Goal: Complete application form

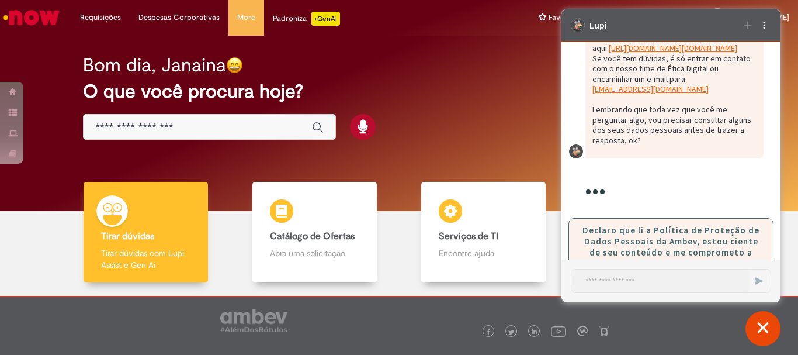
scroll to position [2218, 0]
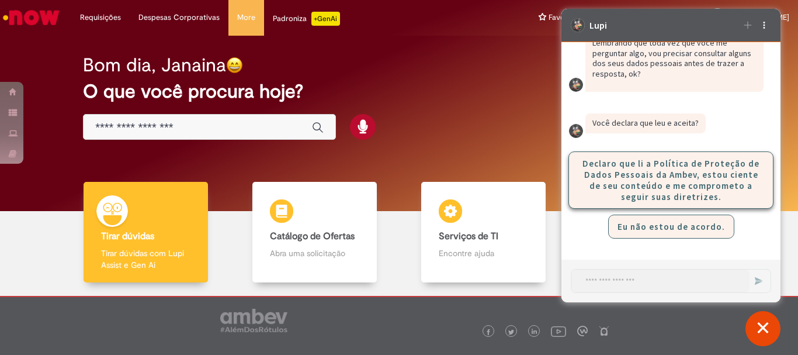
click at [677, 186] on button "Declaro que li a Política de Proteção de Dados Pessoais da Ambev, estou ciente …" at bounding box center [670, 179] width 205 height 57
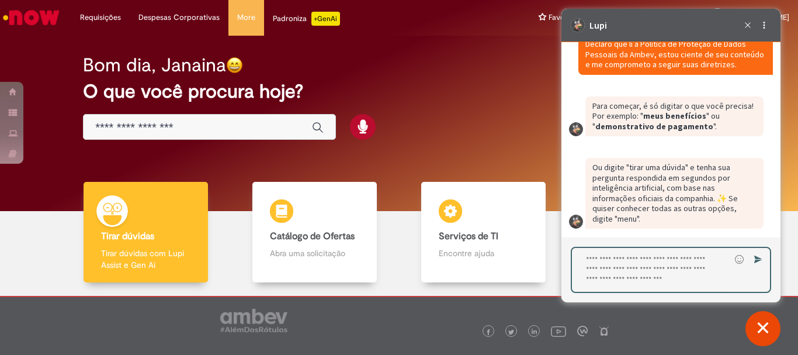
scroll to position [2381, 0]
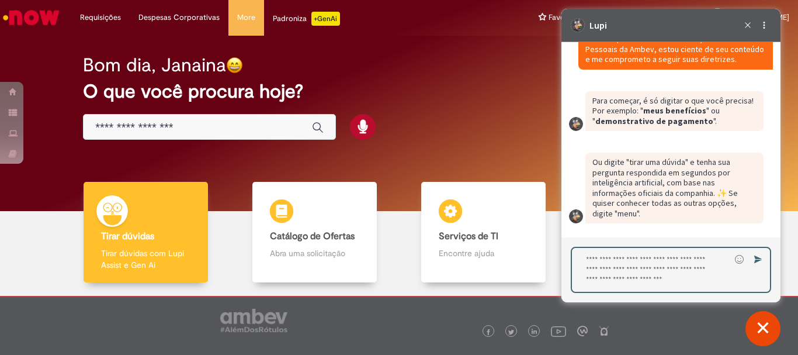
click at [644, 276] on textarea "Digite sua resposta aqui e pressione Enter para enviar" at bounding box center [651, 270] width 158 height 44
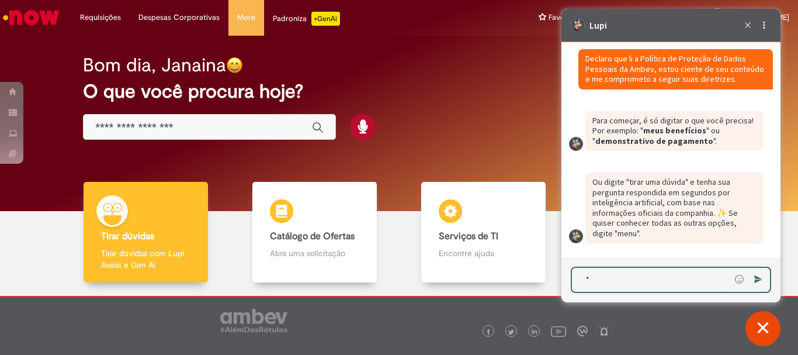
scroll to position [2361, 0]
type textarea "****"
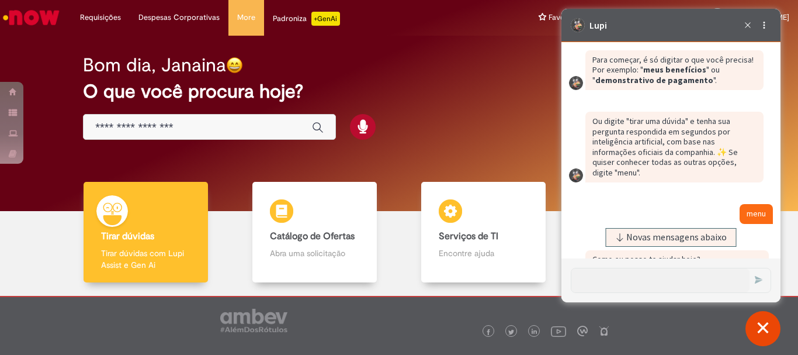
click at [692, 258] on div "Enviar" at bounding box center [670, 280] width 219 height 44
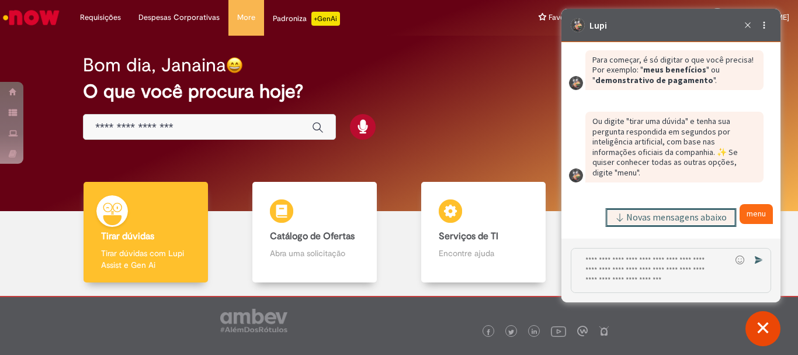
click at [685, 218] on span "Novas mensagens abaixo" at bounding box center [676, 217] width 100 height 8
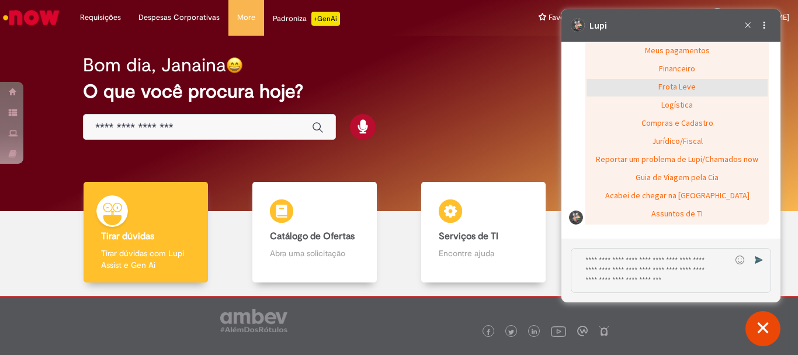
scroll to position [2625, 0]
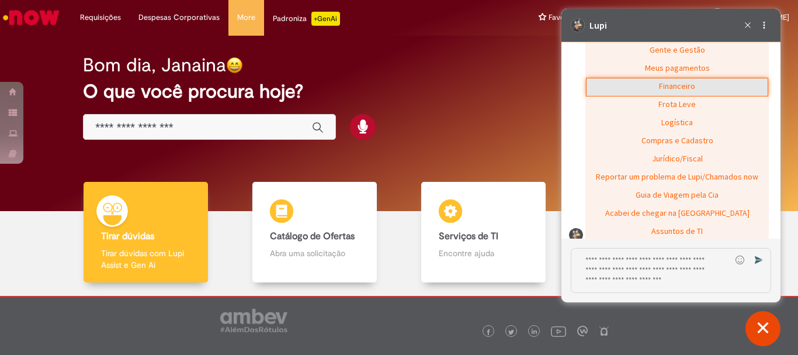
click at [682, 96] on div "Financeiro" at bounding box center [676, 87] width 181 height 18
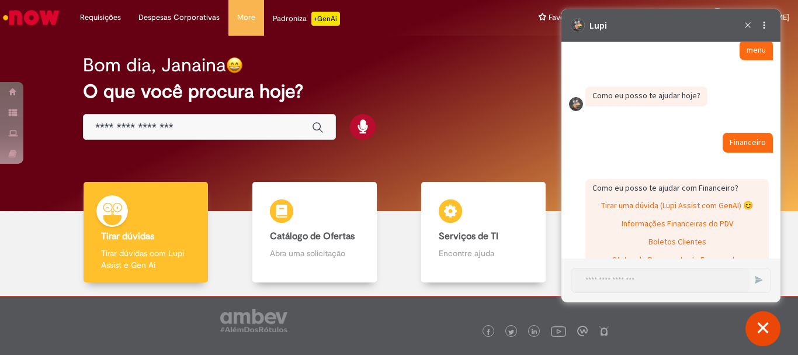
scroll to position [2666, 0]
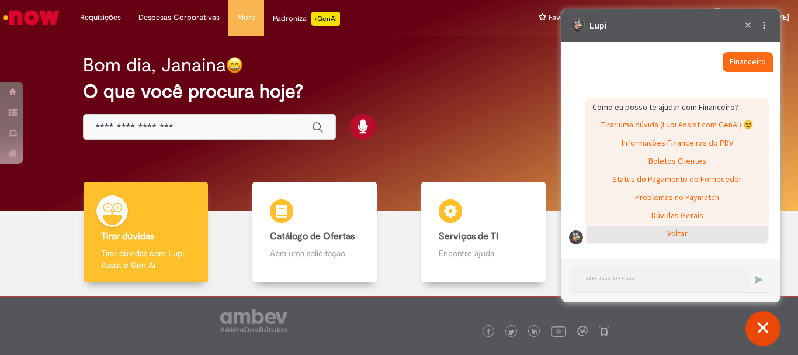
click at [670, 238] on div "Voltar" at bounding box center [676, 234] width 181 height 18
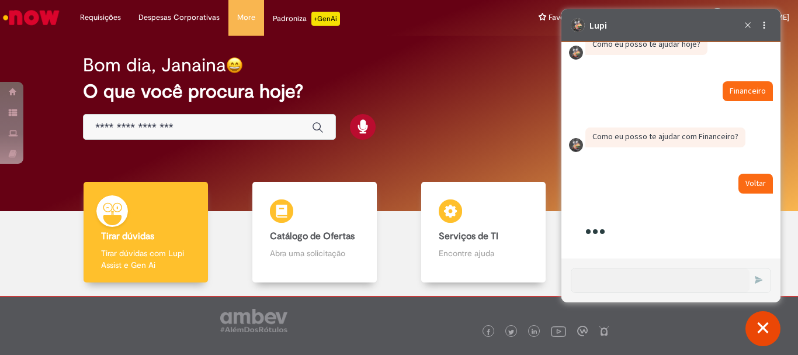
scroll to position [2858, 0]
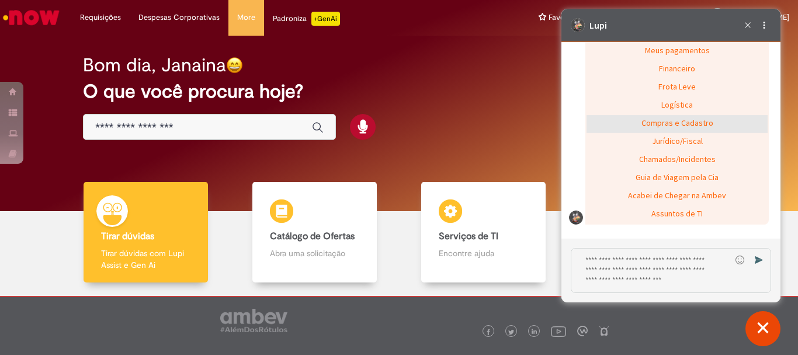
click at [708, 133] on div "Compras e Cadastro" at bounding box center [676, 124] width 181 height 18
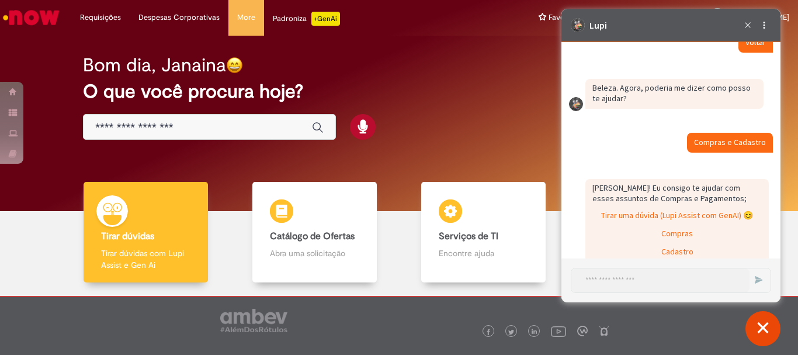
scroll to position [2813, 0]
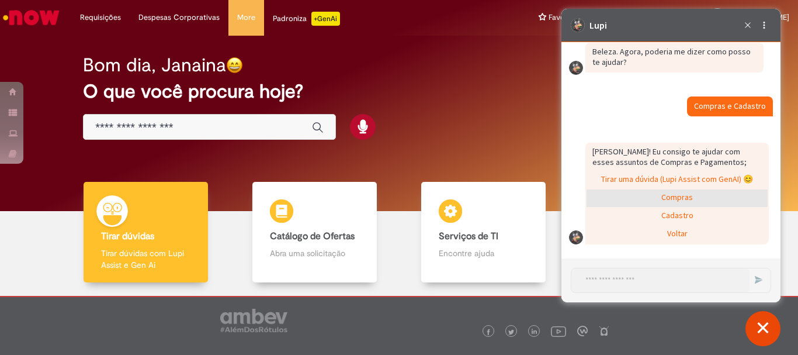
click at [693, 196] on div "Compras" at bounding box center [676, 198] width 181 height 18
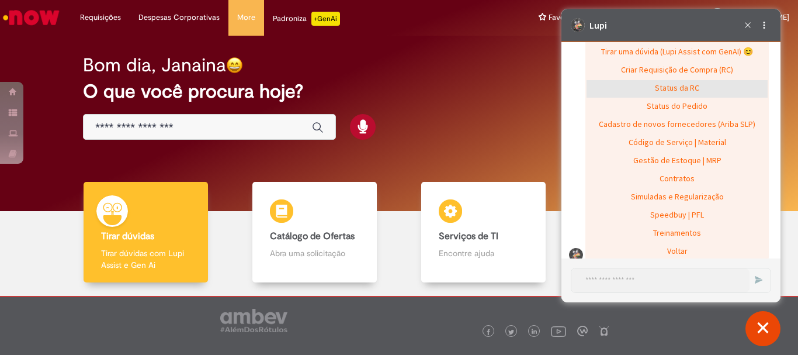
scroll to position [3048, 0]
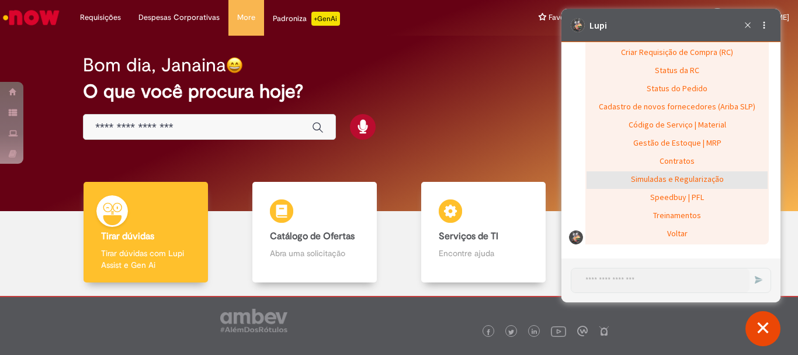
click at [654, 179] on div "Simuladas e Regularização" at bounding box center [676, 180] width 181 height 18
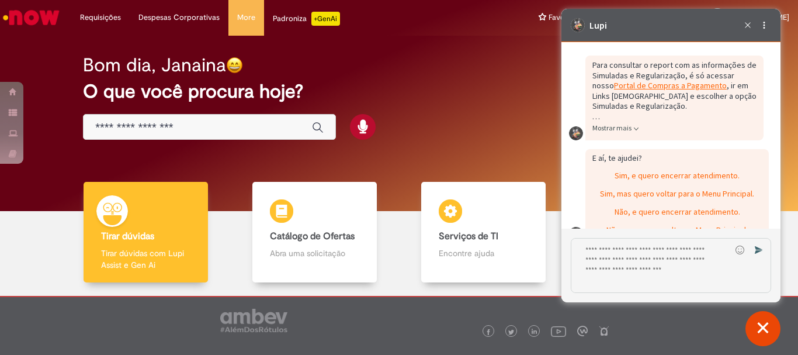
scroll to position [3119, 0]
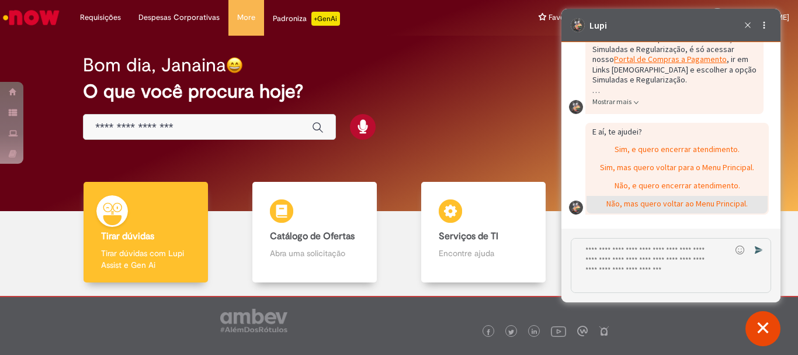
click at [623, 209] on div "Não, mas quero voltar ao Menu Principal." at bounding box center [676, 205] width 181 height 18
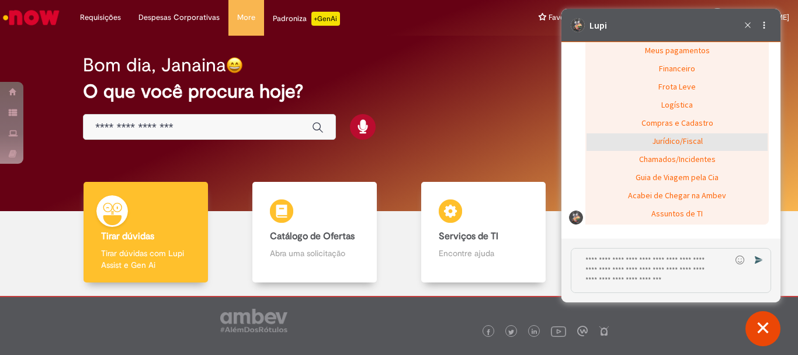
scroll to position [3298, 0]
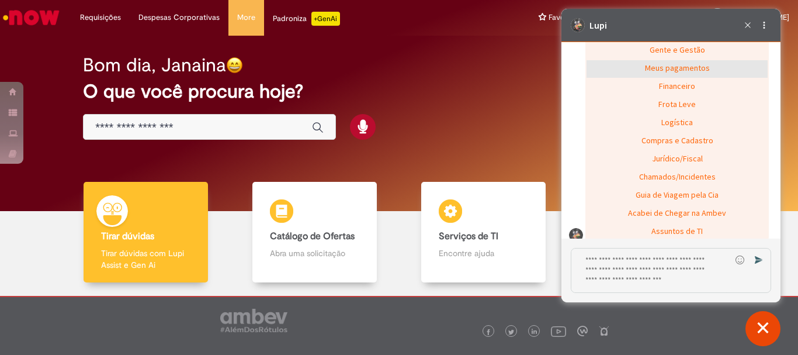
click at [648, 78] on div "Meus pagamentos" at bounding box center [676, 69] width 181 height 18
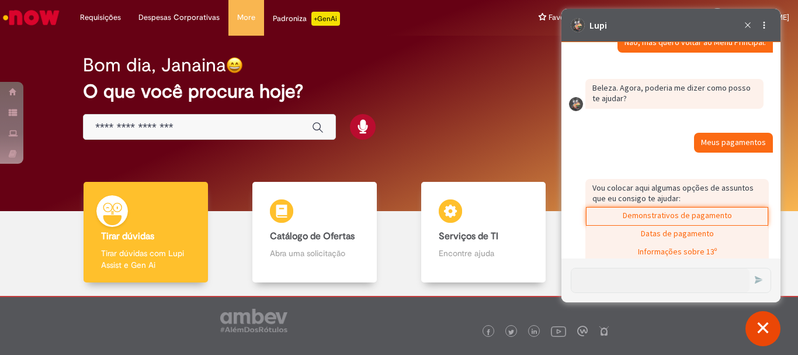
scroll to position [3364, 0]
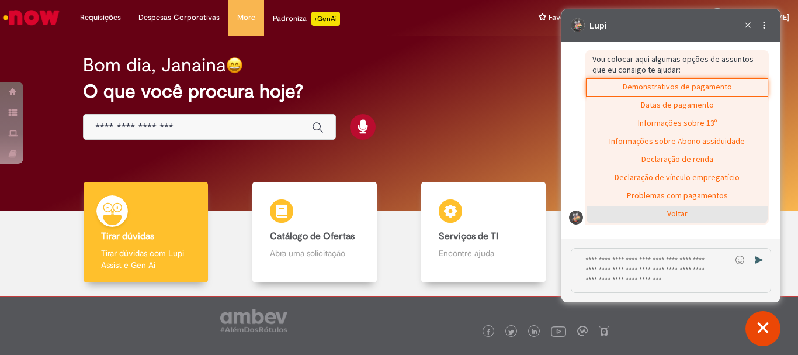
click at [654, 223] on div "Voltar" at bounding box center [676, 215] width 181 height 18
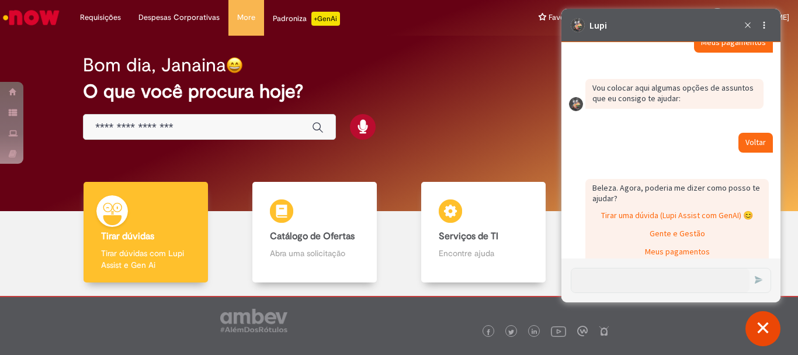
scroll to position [3536, 0]
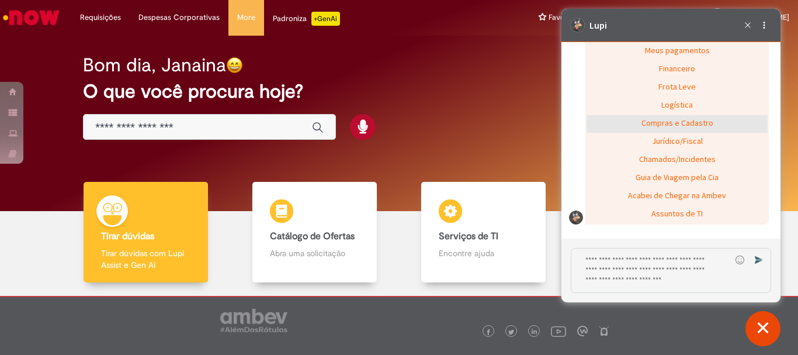
click at [634, 133] on div "Compras e Cadastro" at bounding box center [676, 124] width 181 height 18
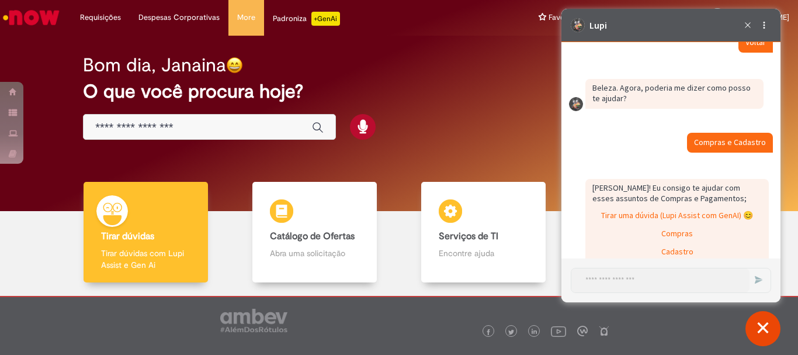
scroll to position [3491, 0]
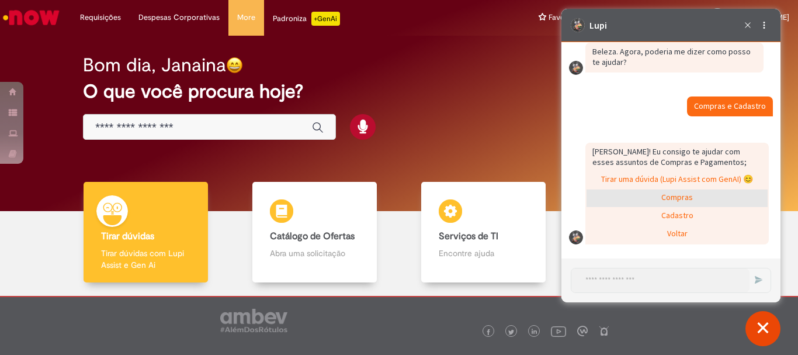
click at [640, 201] on div "Compras" at bounding box center [676, 198] width 181 height 18
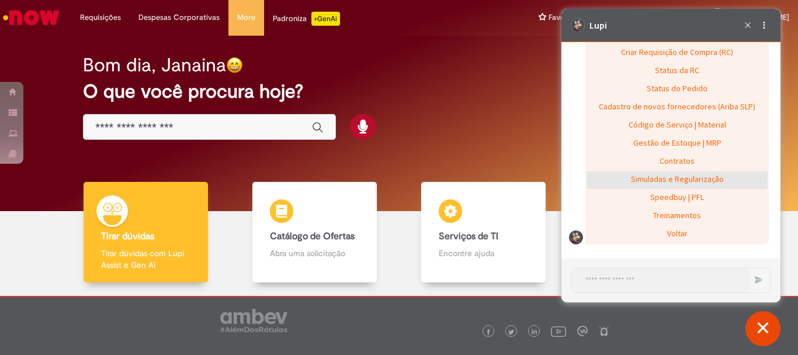
scroll to position [3667, 0]
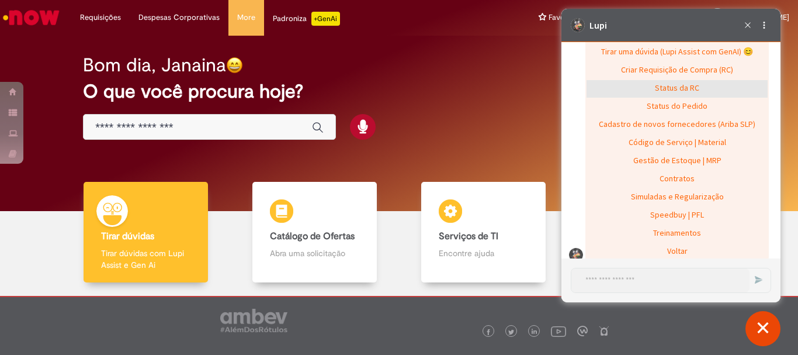
click at [641, 98] on div "Status da RC" at bounding box center [676, 89] width 181 height 18
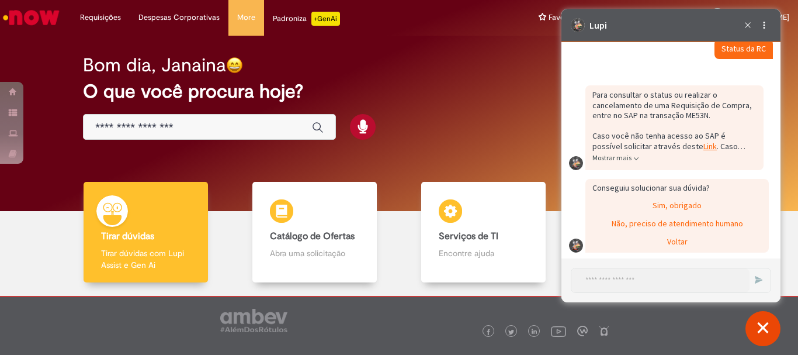
scroll to position [3748, 0]
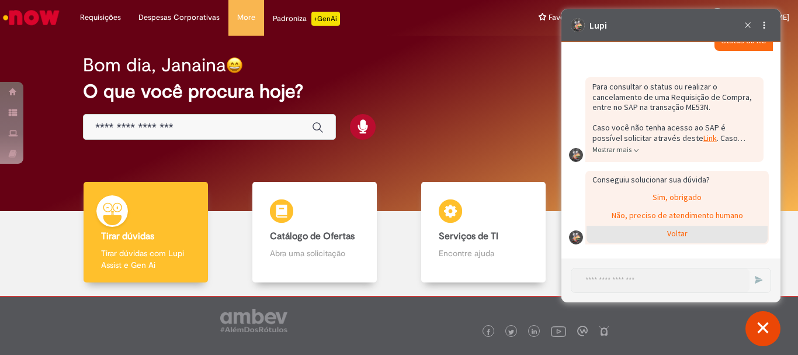
click at [655, 231] on div "Voltar" at bounding box center [676, 234] width 181 height 18
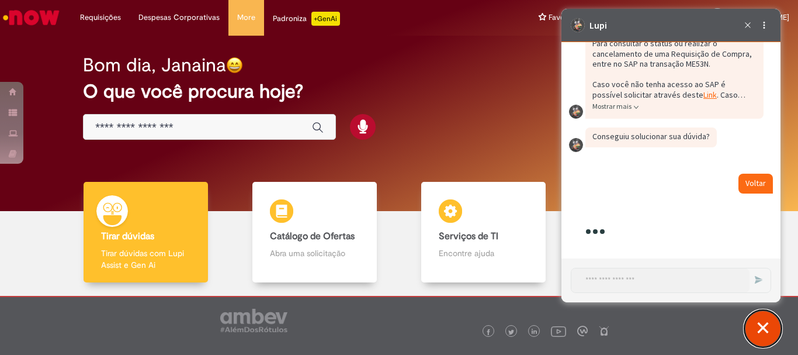
click at [756, 328] on button "Fechar conversa de suporte" at bounding box center [762, 328] width 35 height 35
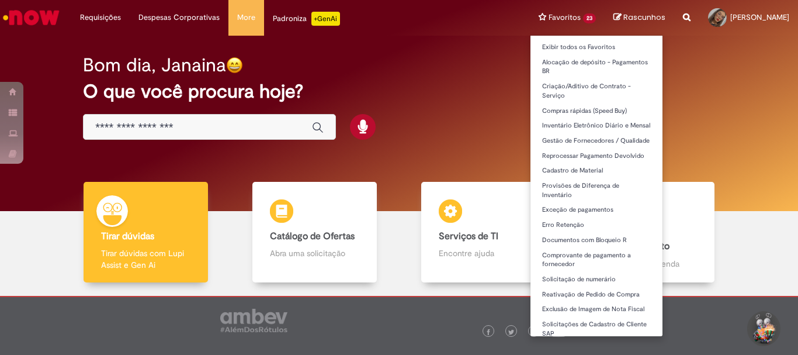
scroll to position [140, 0]
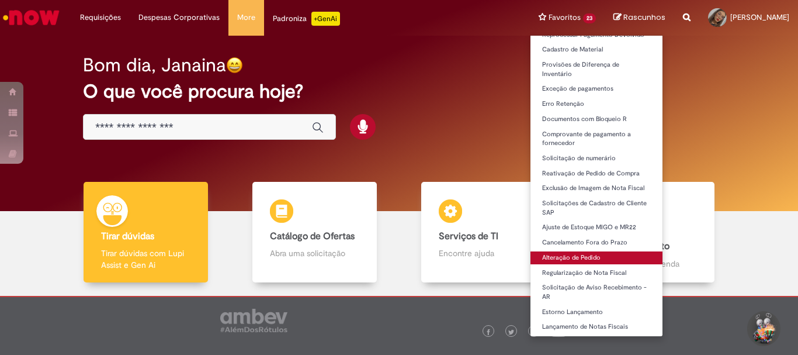
click at [552, 259] on link "Alteração de Pedido" at bounding box center [596, 257] width 132 height 13
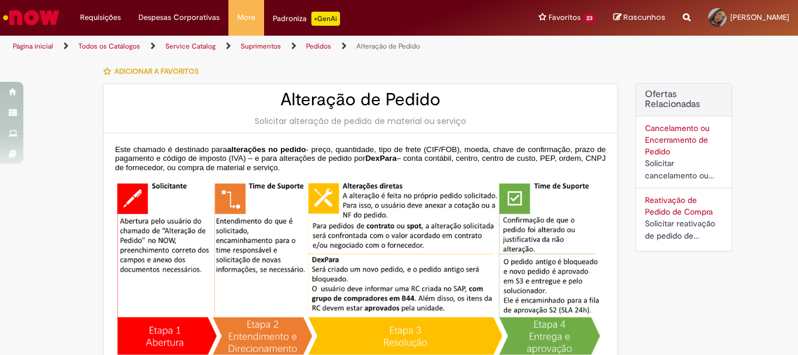
type input "**********"
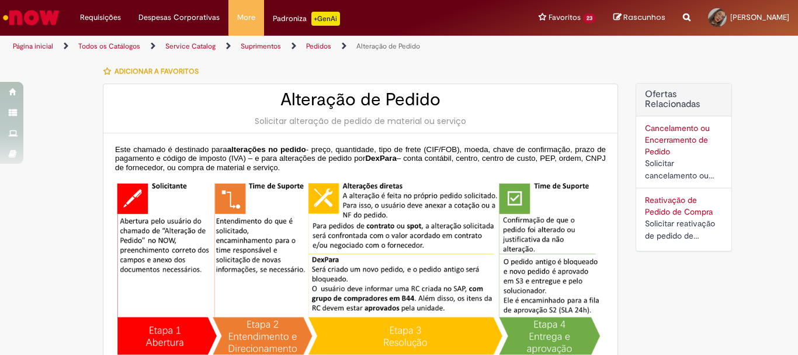
type input "**********"
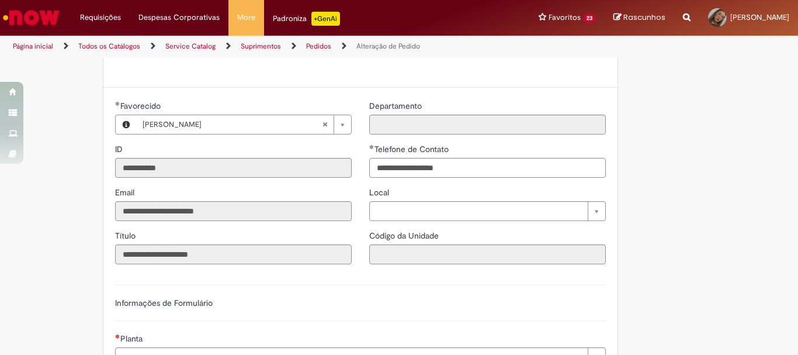
scroll to position [584, 0]
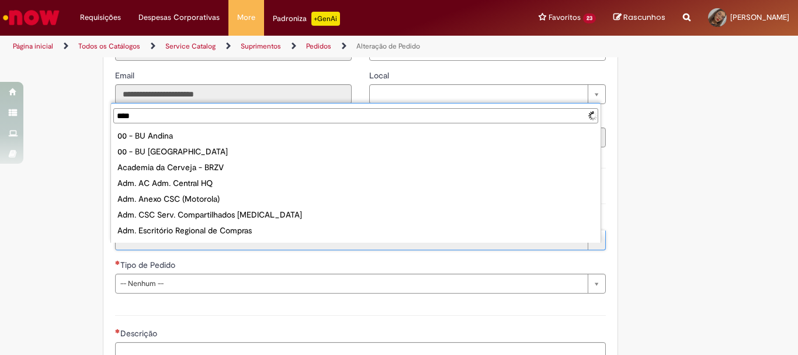
type input "*****"
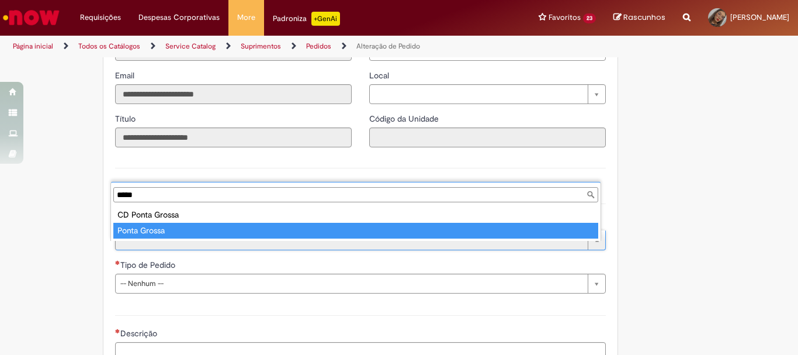
type input "**********"
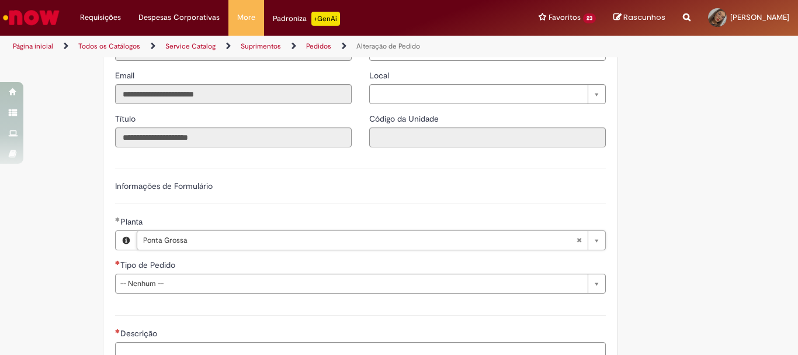
scroll to position [701, 0]
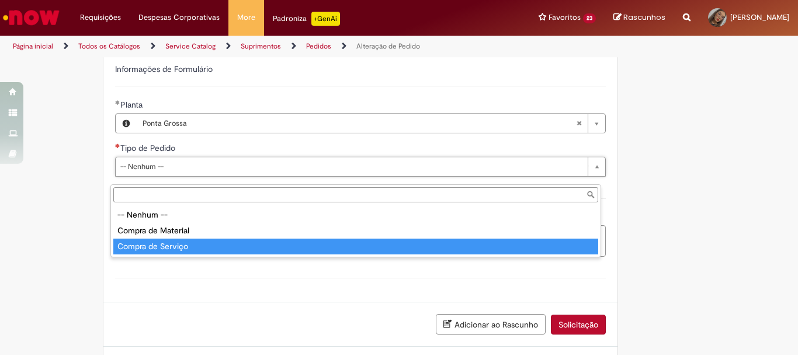
type input "**********"
select select "**********"
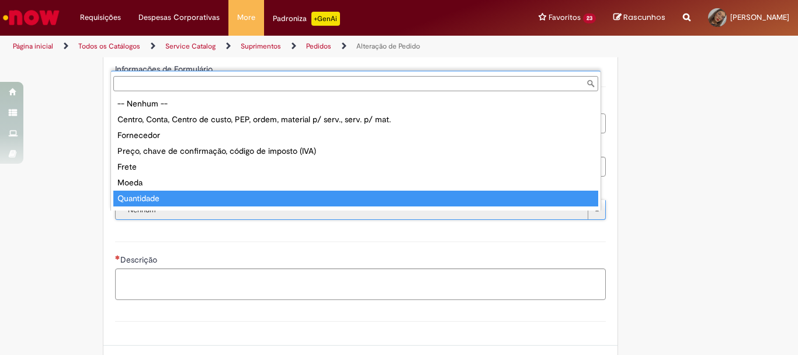
scroll to position [14, 0]
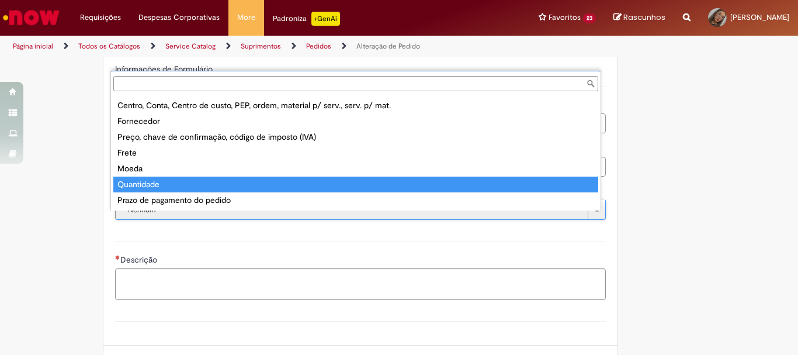
type input "**********"
select select "**********"
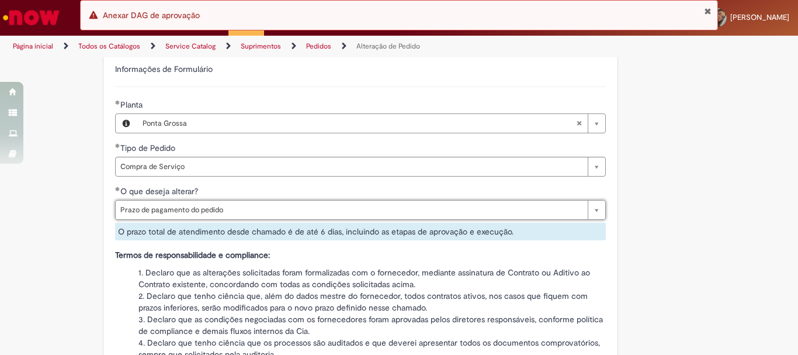
scroll to position [818, 0]
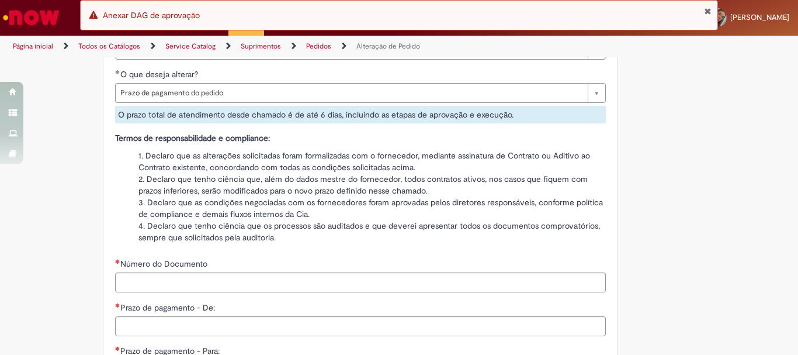
click at [33, 47] on link "Página inicial" at bounding box center [33, 45] width 40 height 9
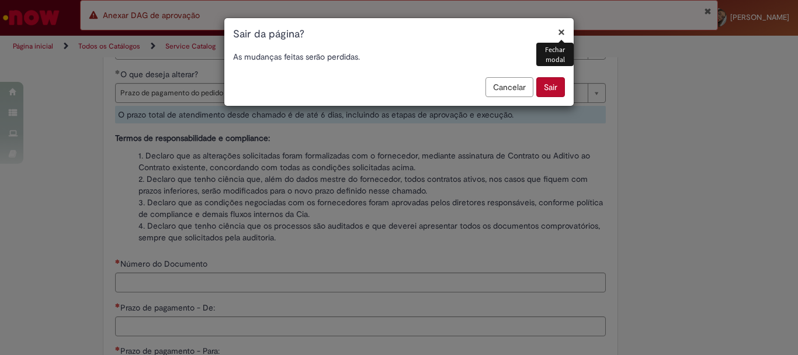
click at [548, 96] on button "Sair" at bounding box center [550, 87] width 29 height 20
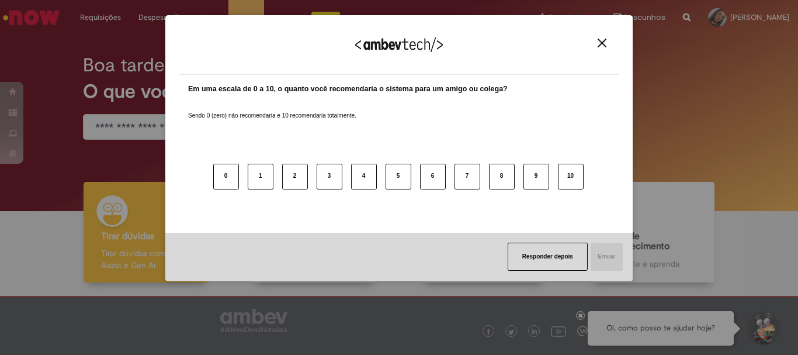
click at [599, 39] on img "Close" at bounding box center [601, 43] width 9 height 9
